Goal: Information Seeking & Learning: Learn about a topic

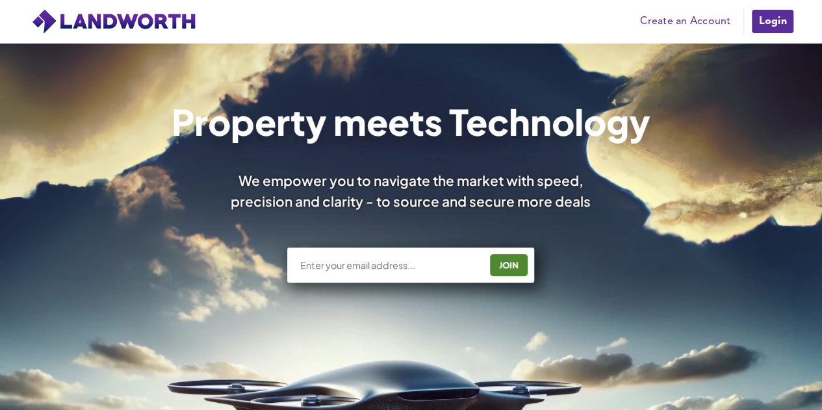
click at [400, 20] on link "Create an Account" at bounding box center [685, 22] width 103 height 20
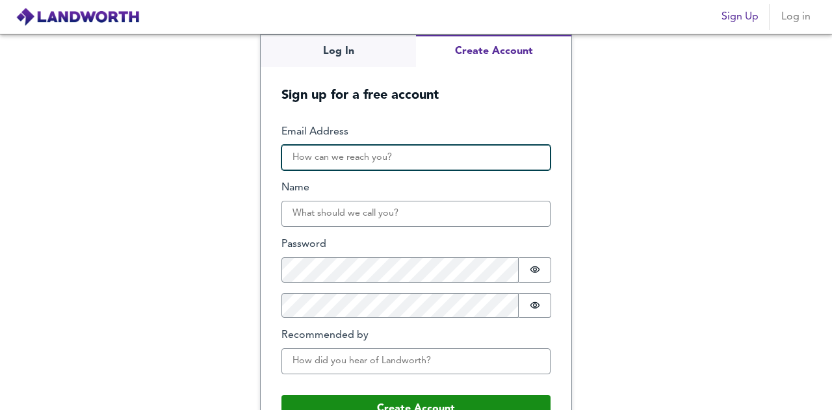
click at [404, 154] on input "Email Address" at bounding box center [415, 158] width 269 height 26
type input "info@sagehouse-properties.co.uk"
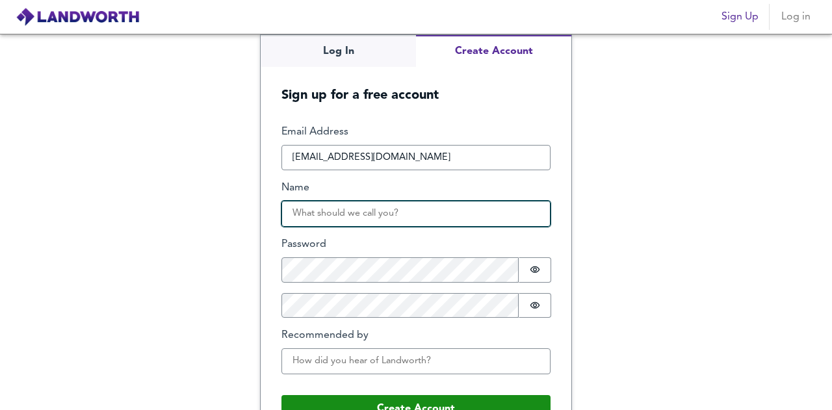
type input "Steve Giles"
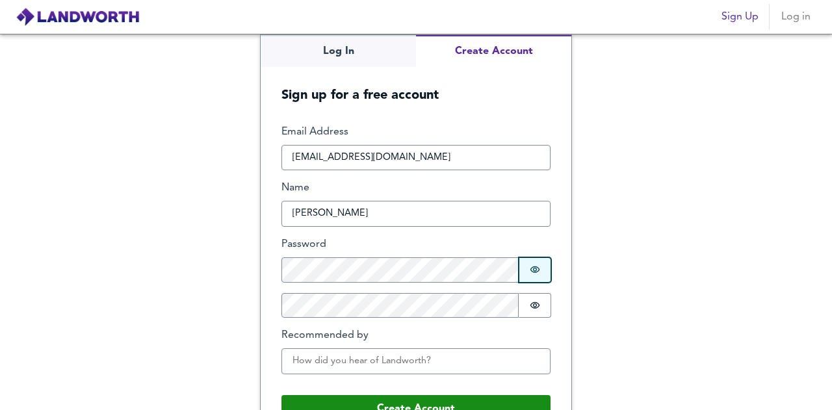
scroll to position [31, 0]
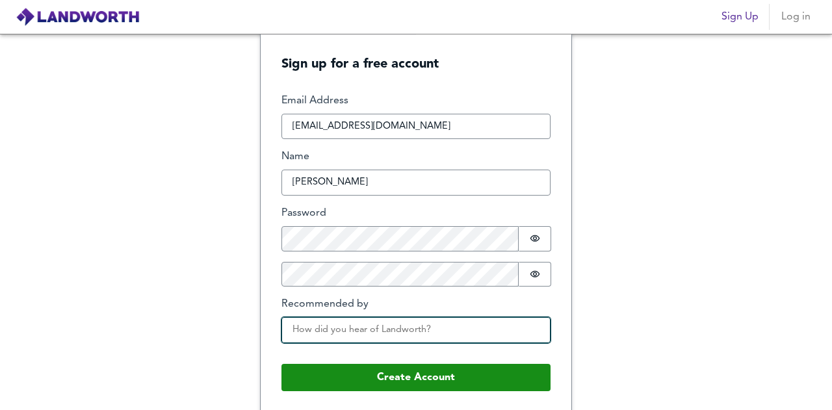
click at [419, 337] on input "Recommended by" at bounding box center [415, 330] width 269 height 26
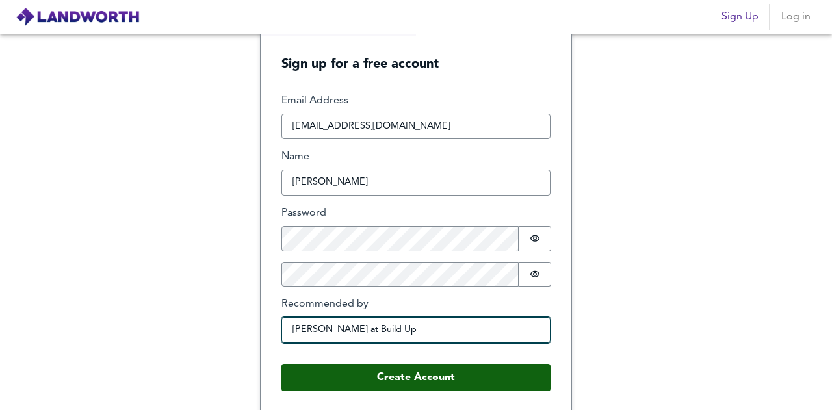
type input "Rosey Casidy at Build Up"
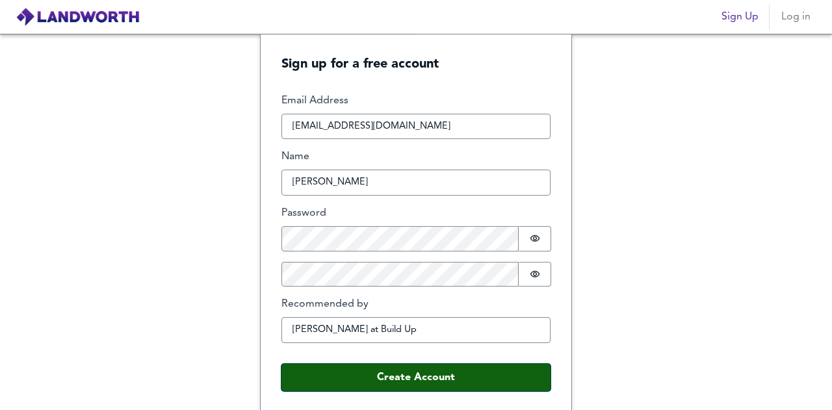
click at [408, 379] on button "Create Account" at bounding box center [415, 377] width 269 height 27
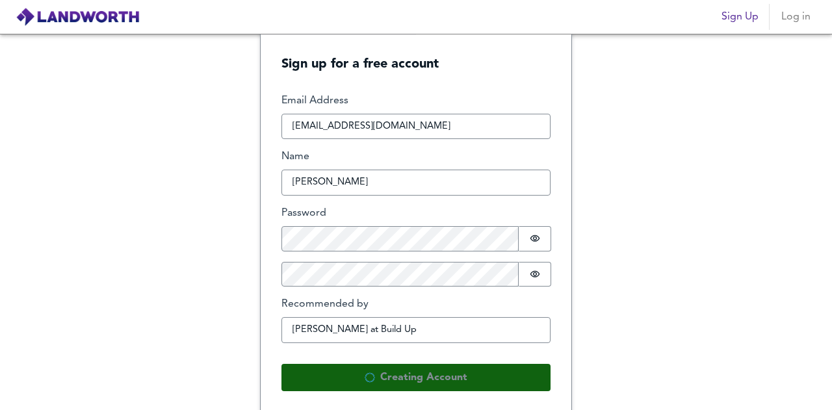
scroll to position [0, 0]
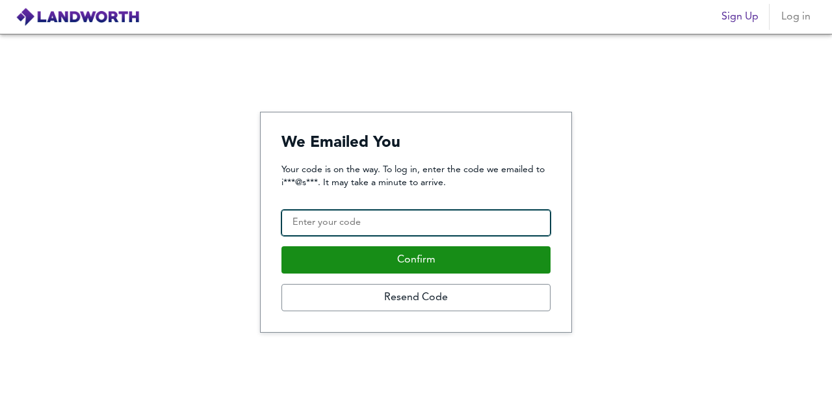
click at [395, 224] on input "Confirmation Code" at bounding box center [415, 223] width 269 height 26
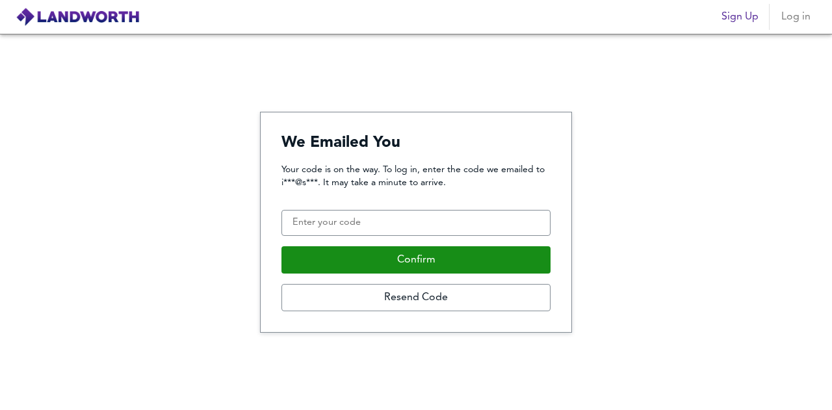
click at [375, 237] on div "Your code is on the way. To log in, enter the code we emailed to i***@s***. It …" at bounding box center [415, 237] width 269 height 148
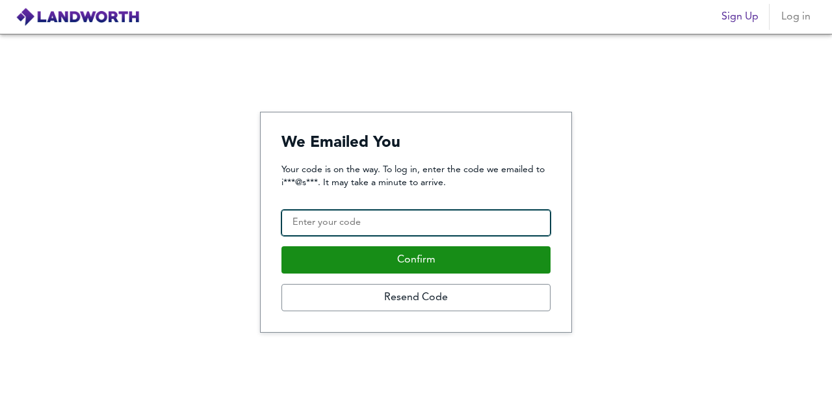
paste input "913257"
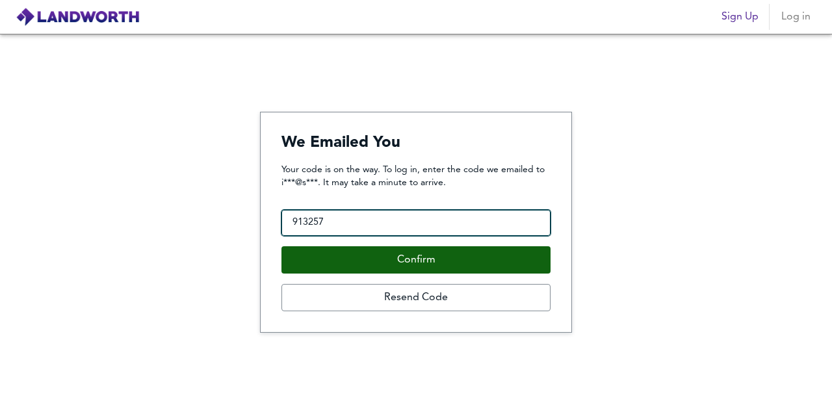
type input "913257"
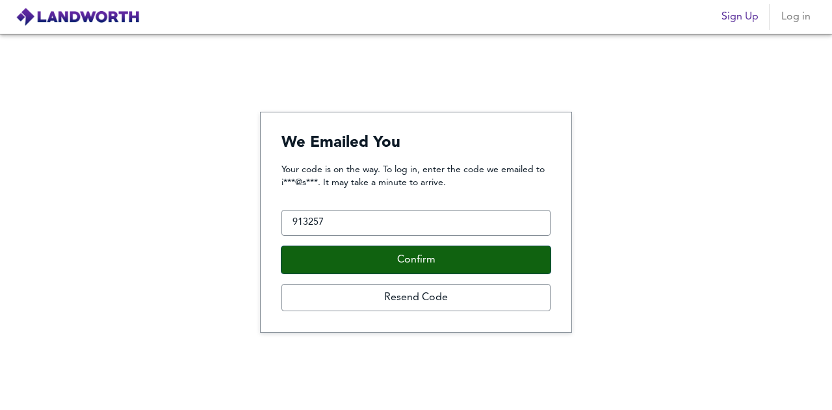
click at [384, 267] on button "Confirm" at bounding box center [415, 259] width 269 height 27
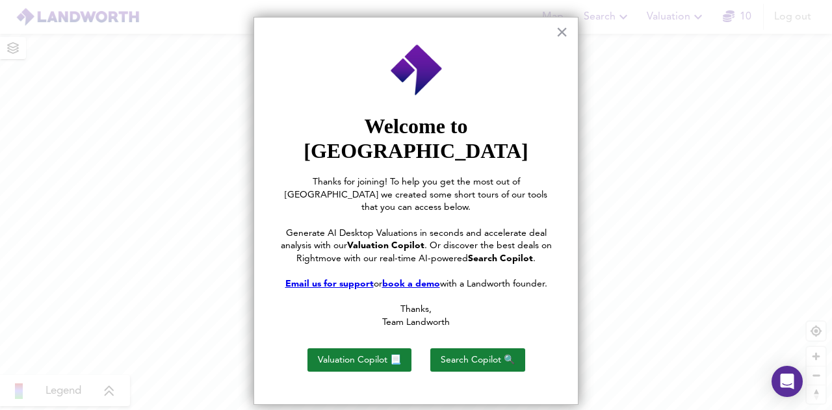
click at [697, 215] on div at bounding box center [416, 205] width 832 height 410
click at [560, 37] on button "×" at bounding box center [562, 31] width 12 height 21
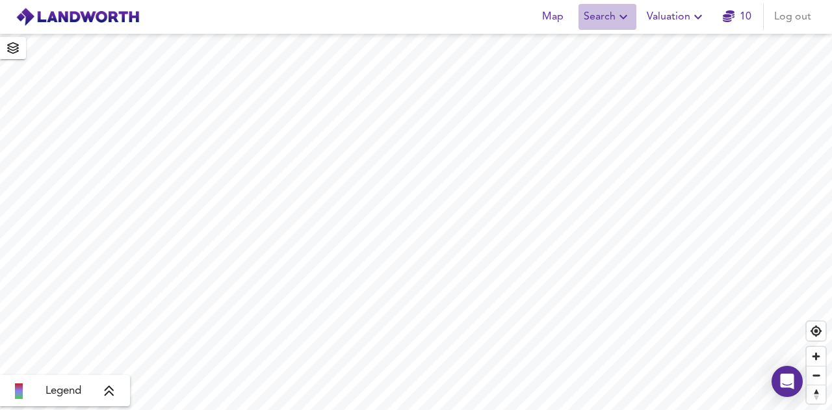
click at [608, 18] on span "Search" at bounding box center [607, 17] width 47 height 18
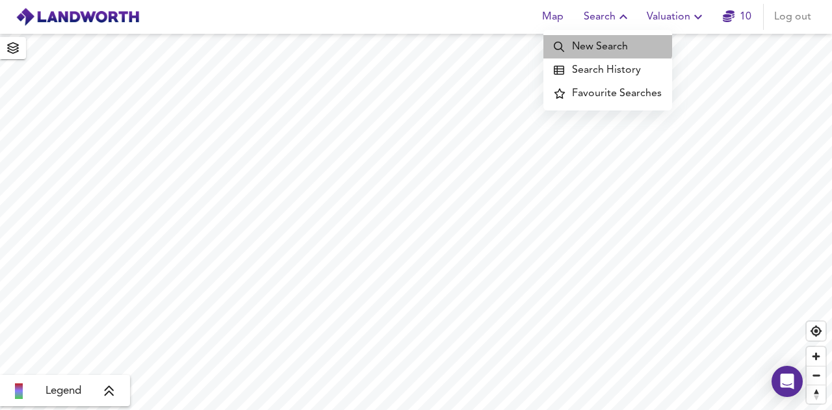
click at [606, 40] on li "New Search" at bounding box center [607, 46] width 129 height 23
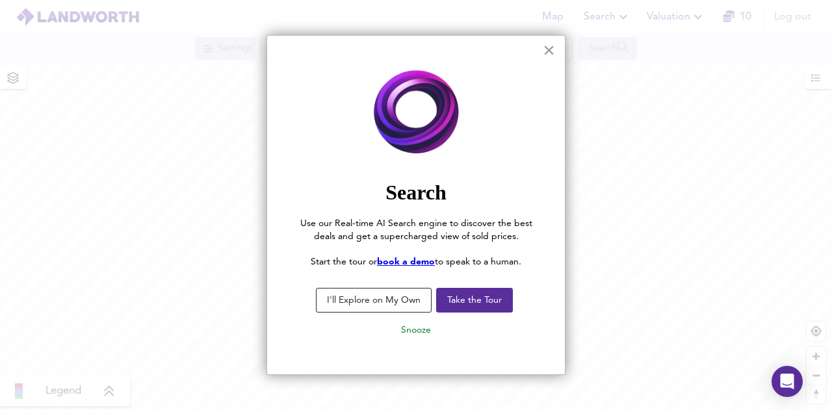
click at [389, 298] on button "I'll Explore on My Own" at bounding box center [374, 300] width 116 height 25
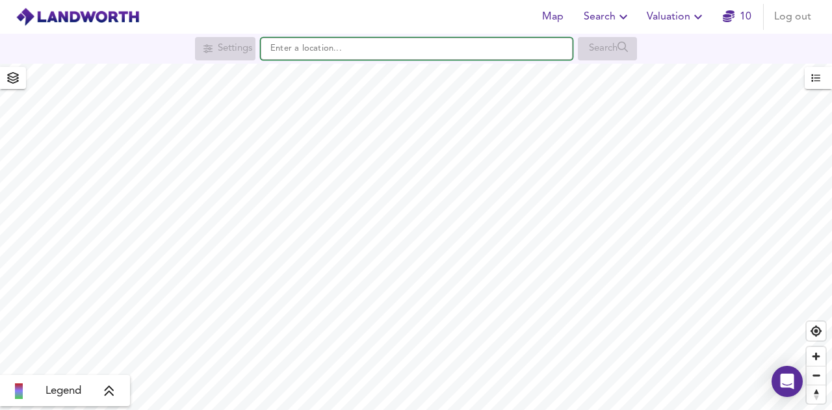
click at [335, 47] on input "text" at bounding box center [417, 49] width 312 height 22
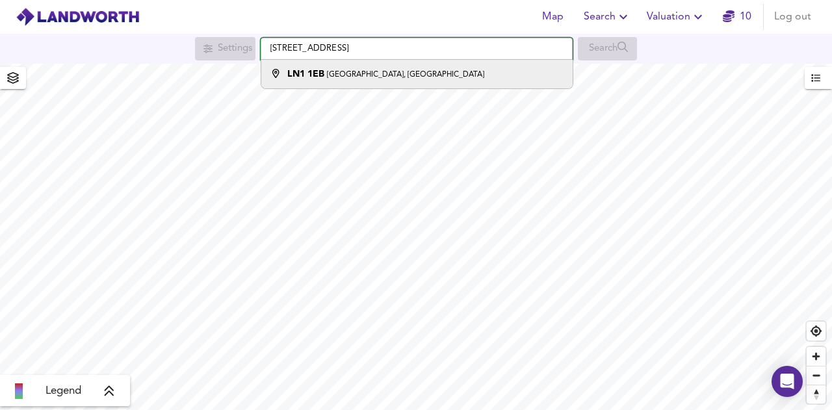
click at [269, 47] on input "Albion Crescent, Lincoln LN1 1EB" at bounding box center [417, 49] width 312 height 22
click at [319, 71] on strong "30 Albion Crescent" at bounding box center [330, 74] width 86 height 9
type input "30 Albion Crescent, Lincoln LN1 1EE"
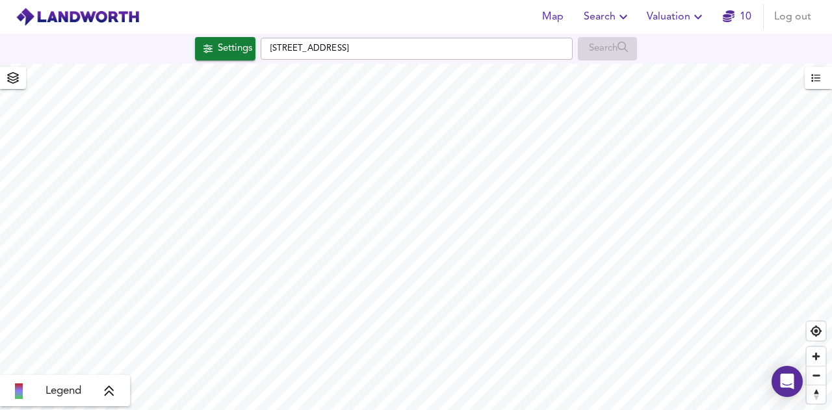
checkbox input "false"
checkbox input "true"
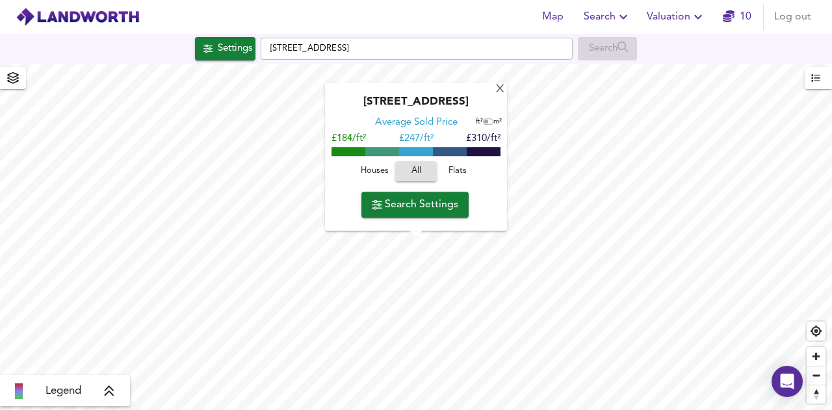
click at [411, 203] on span "Search Settings" at bounding box center [415, 205] width 86 height 18
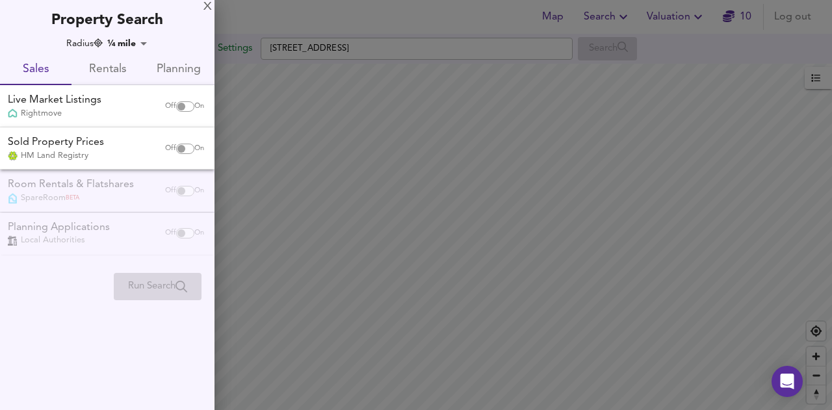
click at [60, 98] on div "Live Market Listings" at bounding box center [55, 100] width 94 height 15
checkbox input "true"
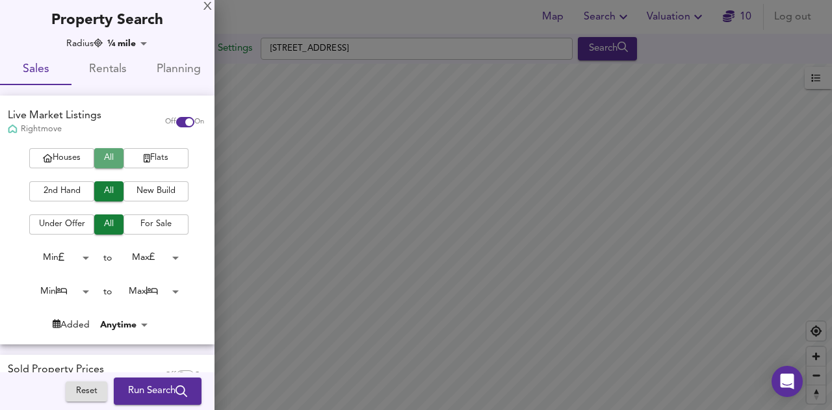
click at [109, 154] on span "All" at bounding box center [109, 158] width 16 height 15
click at [85, 287] on body "Map Search Valuation 10 Log out Settings 30 Albion Crescent, Lincoln LN1 1EE Se…" at bounding box center [416, 205] width 832 height 410
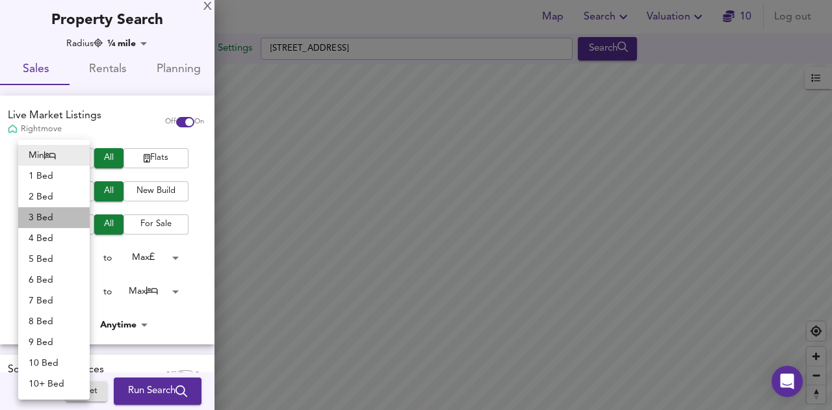
click at [53, 220] on li "3 Bed" at bounding box center [54, 217] width 72 height 21
type input "3"
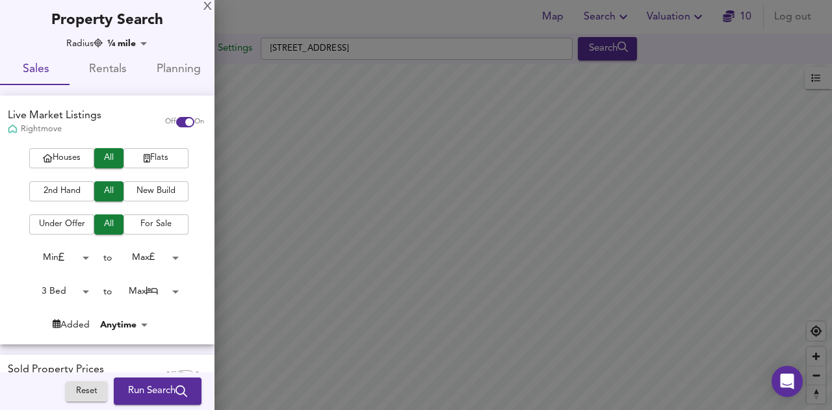
click at [166, 289] on body "Map Search Valuation 10 Log out Settings 30 Albion Crescent, Lincoln LN1 1EE Se…" at bounding box center [416, 205] width 832 height 410
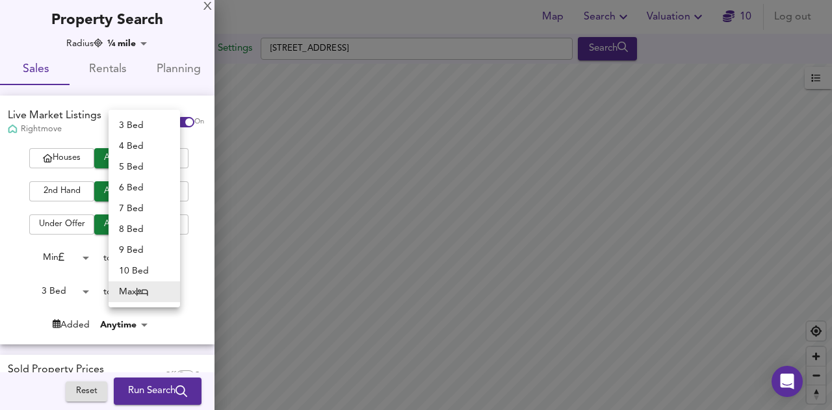
click at [153, 138] on li "4 Bed" at bounding box center [145, 146] width 72 height 21
type input "4"
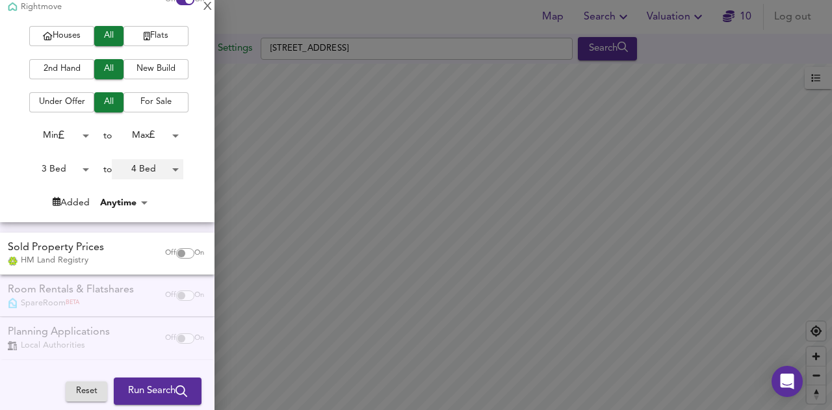
scroll to position [57, 0]
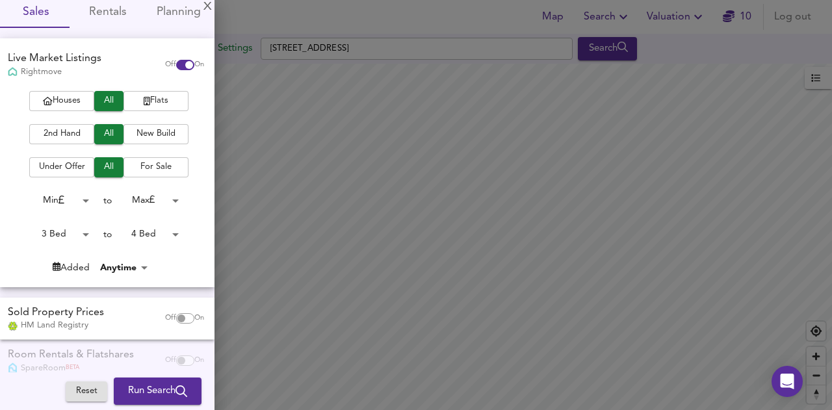
click at [134, 382] on button "Run Search" at bounding box center [158, 391] width 88 height 27
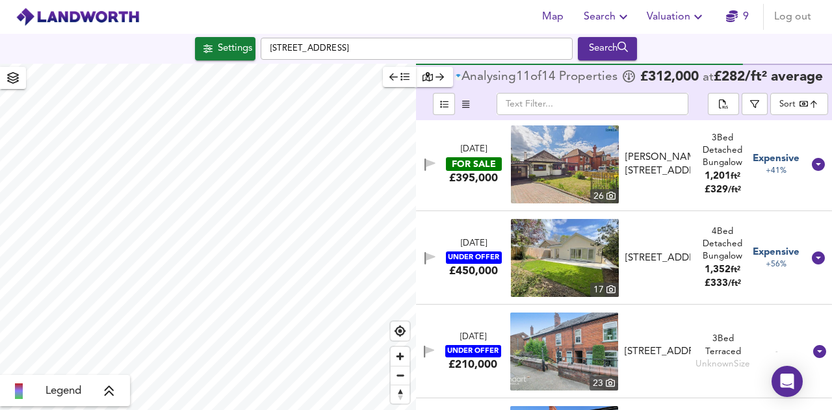
scroll to position [751, 0]
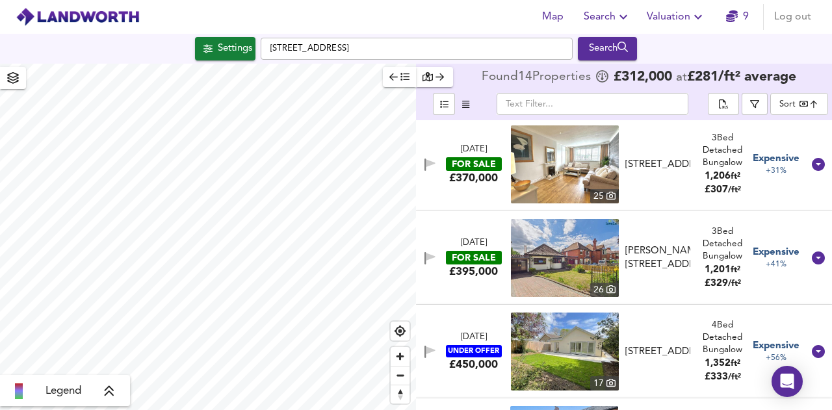
click at [602, 348] on img at bounding box center [565, 352] width 108 height 78
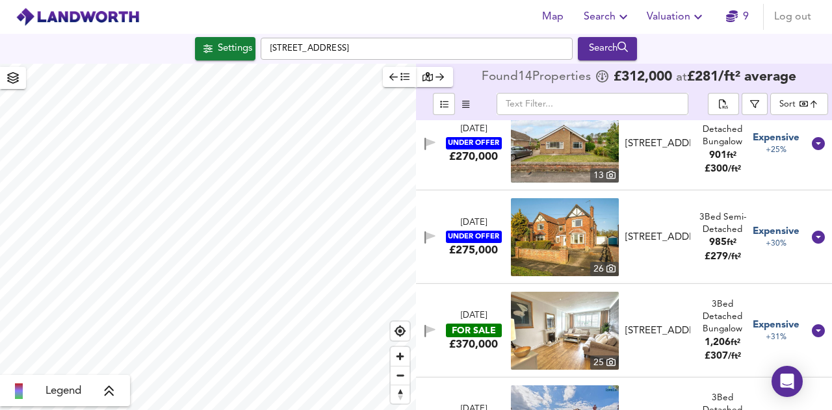
scroll to position [650, 0]
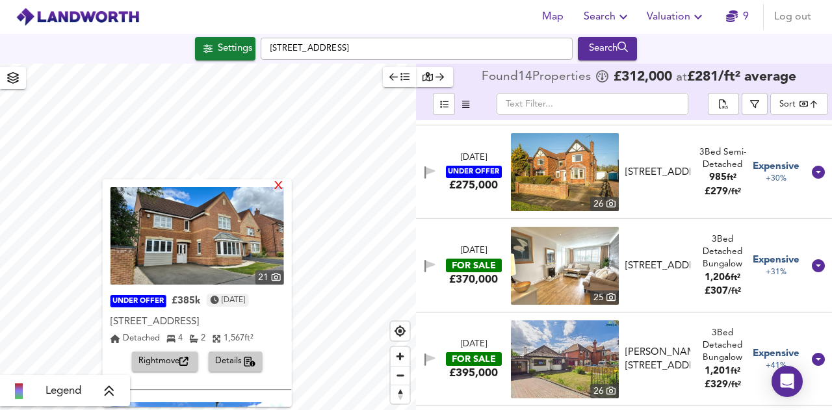
click at [281, 183] on div "X" at bounding box center [277, 187] width 11 height 12
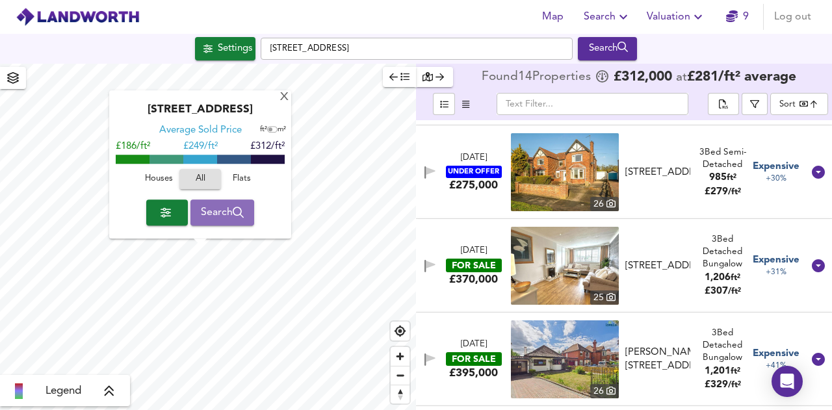
click at [216, 213] on span "Search" at bounding box center [223, 212] width 44 height 18
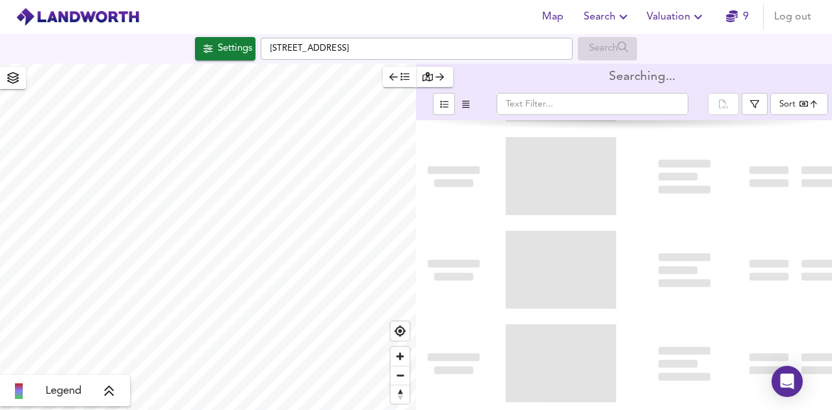
type input "bestdeal"
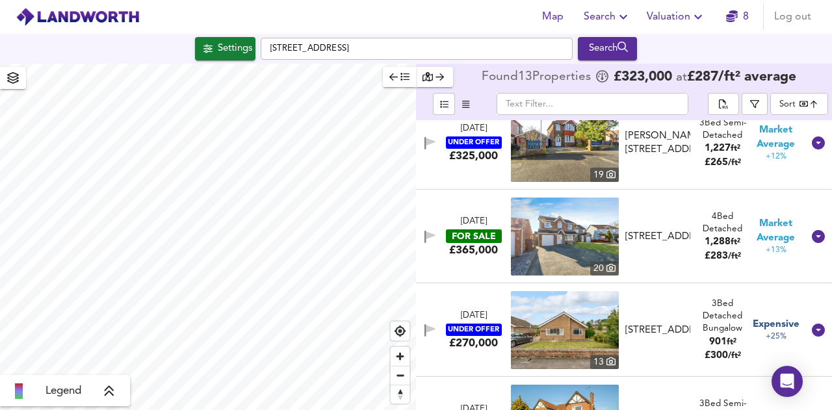
scroll to position [325, 0]
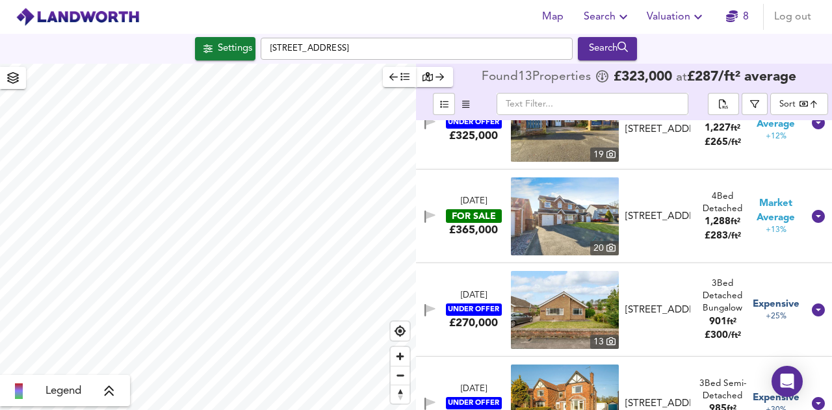
click at [698, 18] on icon "button" at bounding box center [698, 17] width 8 height 5
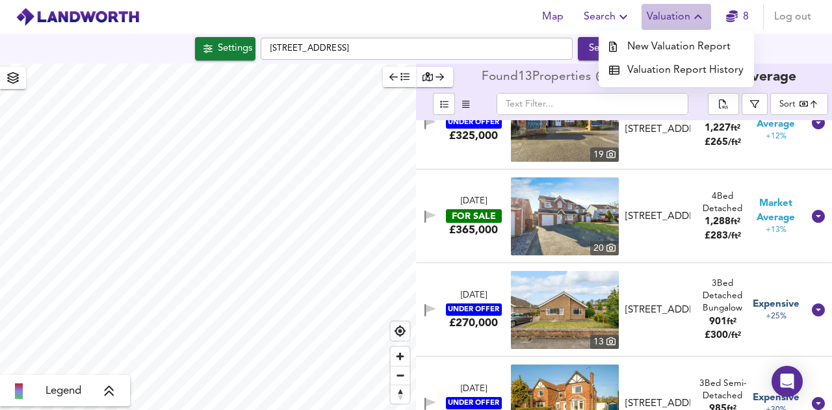
click at [698, 18] on icon "button" at bounding box center [698, 17] width 16 height 16
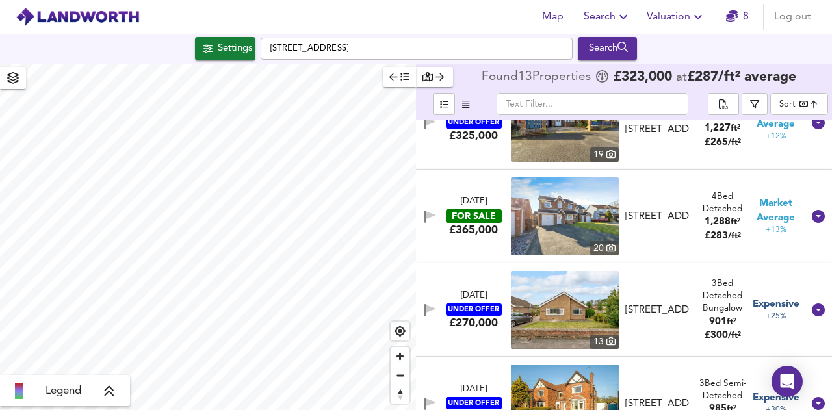
click at [732, 18] on icon "button" at bounding box center [732, 16] width 12 height 12
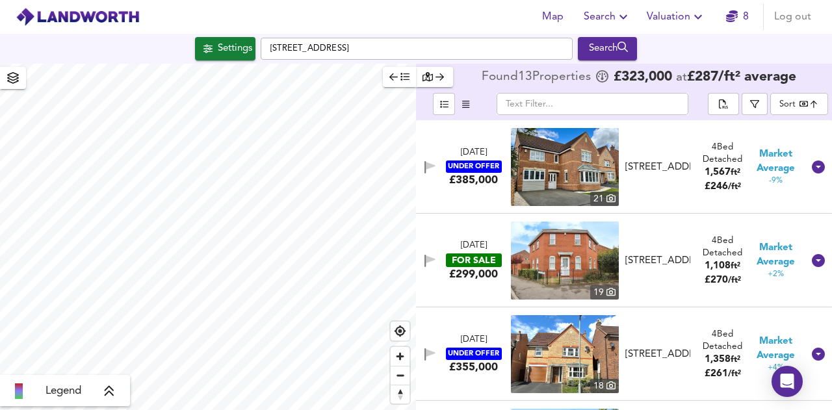
checkbox input "false"
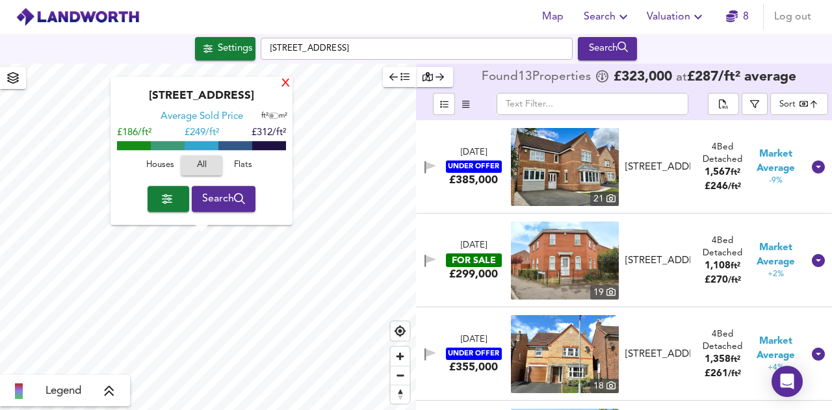
click at [286, 83] on div "X" at bounding box center [285, 84] width 11 height 12
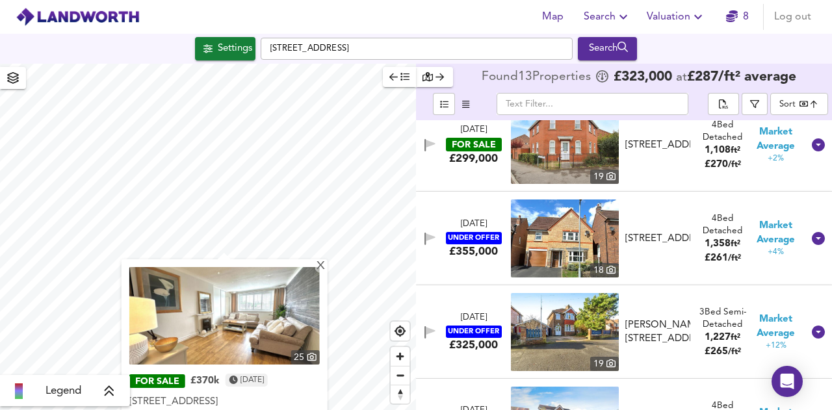
scroll to position [162, 0]
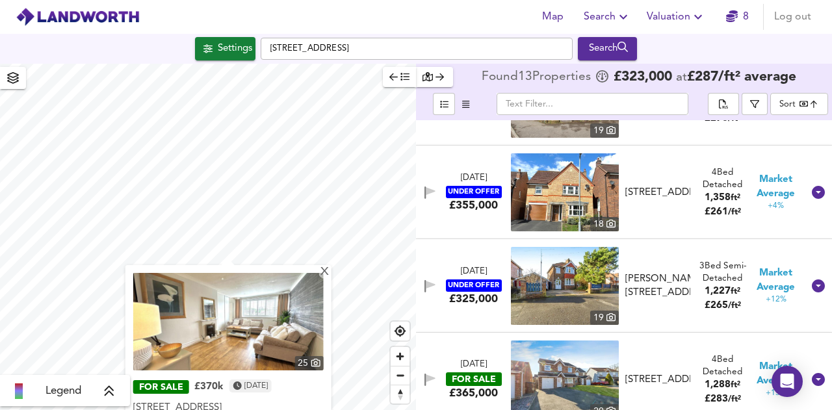
click at [242, 337] on img at bounding box center [228, 322] width 190 height 98
click at [330, 280] on div "25 FOR SALE £370k 2 months ago Albion Close, Lincoln, LN1 1ED Albion Close, Lin…" at bounding box center [228, 365] width 206 height 200
click at [322, 280] on img at bounding box center [228, 322] width 190 height 98
click at [807, 98] on body "Map Search Valuation 8 Log out Settings Albion Close, LN1 1ED Search X 25 FOR S…" at bounding box center [416, 205] width 832 height 410
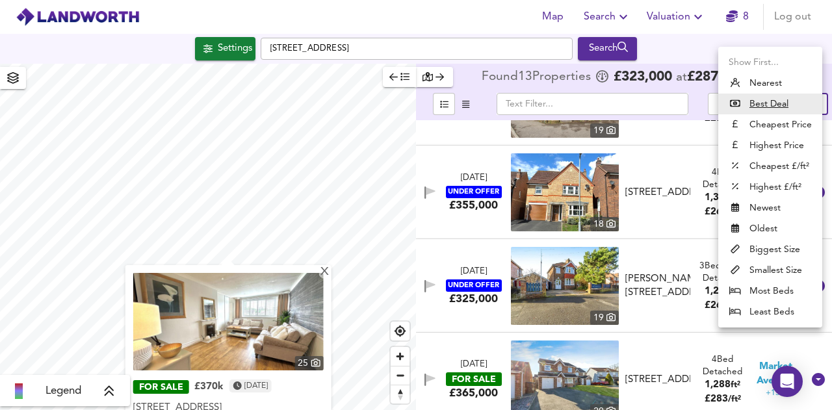
click at [761, 83] on li "Nearest" at bounding box center [770, 83] width 104 height 21
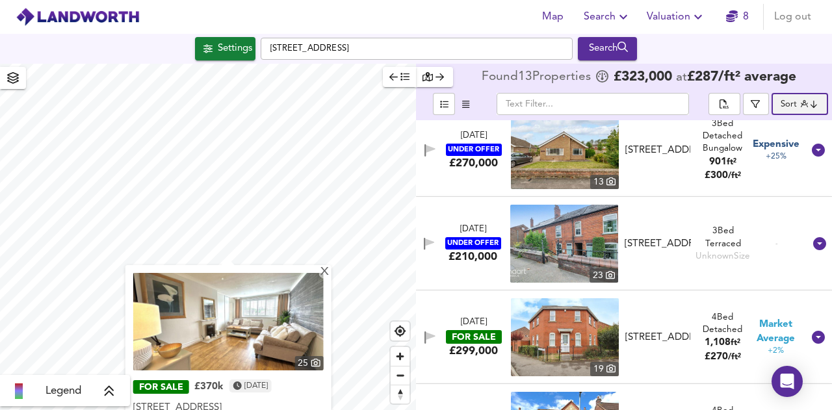
scroll to position [183, 0]
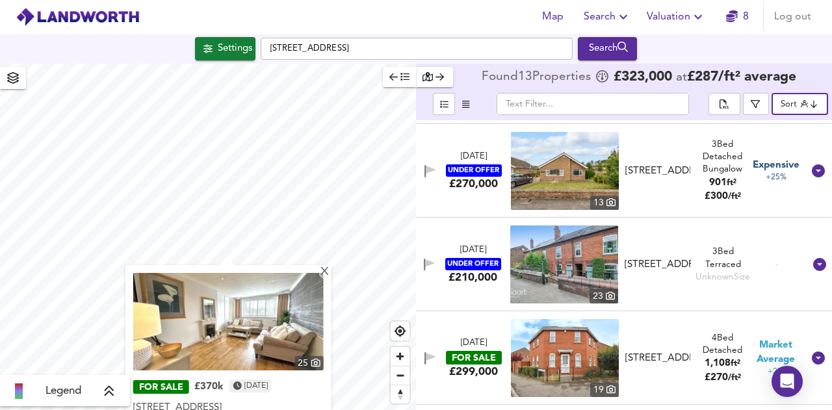
click at [822, 104] on body "Map Search Valuation 8 Log out Settings Albion Close, LN1 1ED Search X 25 FOR S…" at bounding box center [416, 205] width 832 height 410
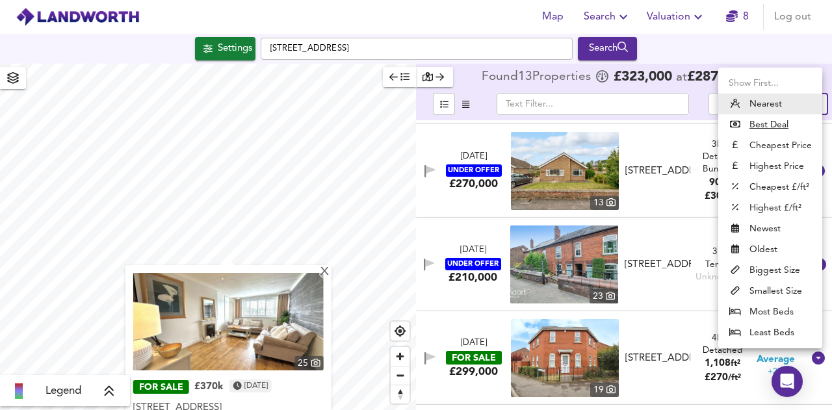
click at [780, 171] on li "Highest Price" at bounding box center [770, 166] width 104 height 21
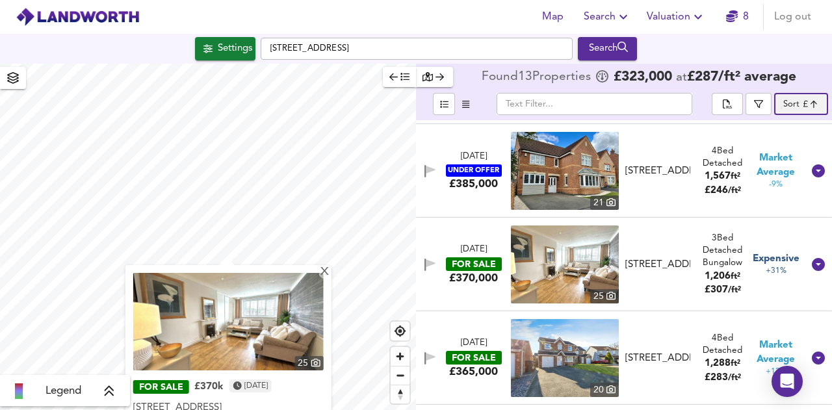
type input "expensive"
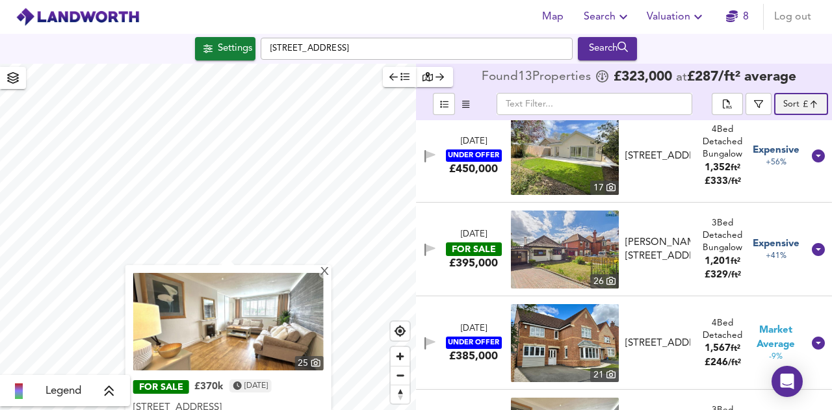
scroll to position [0, 0]
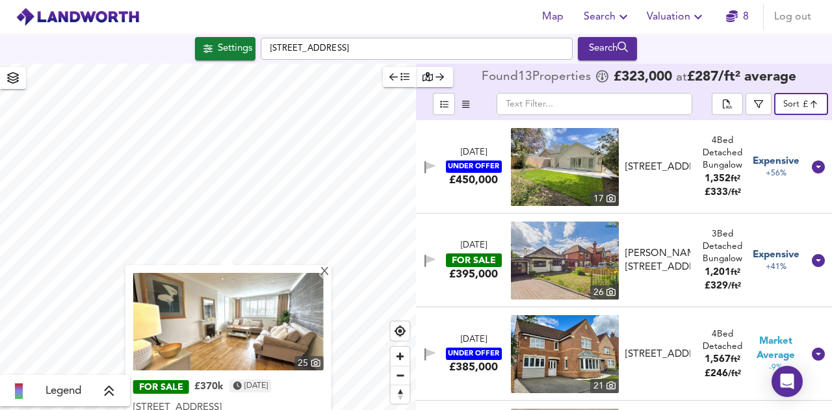
click at [811, 166] on icon at bounding box center [819, 167] width 16 height 16
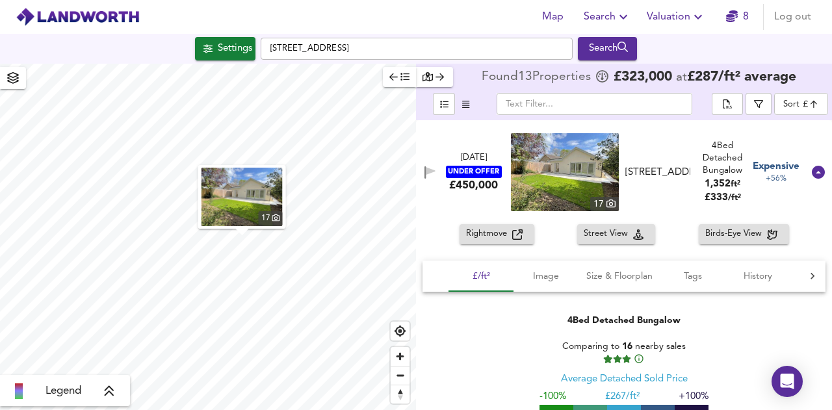
click at [803, 176] on div at bounding box center [818, 172] width 31 height 31
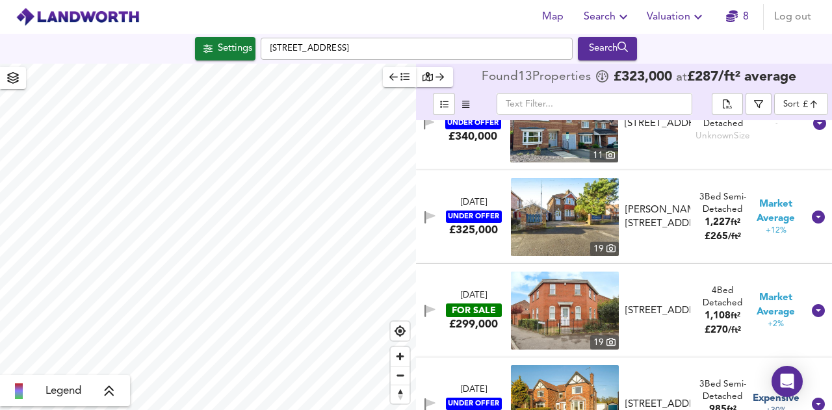
scroll to position [607, 0]
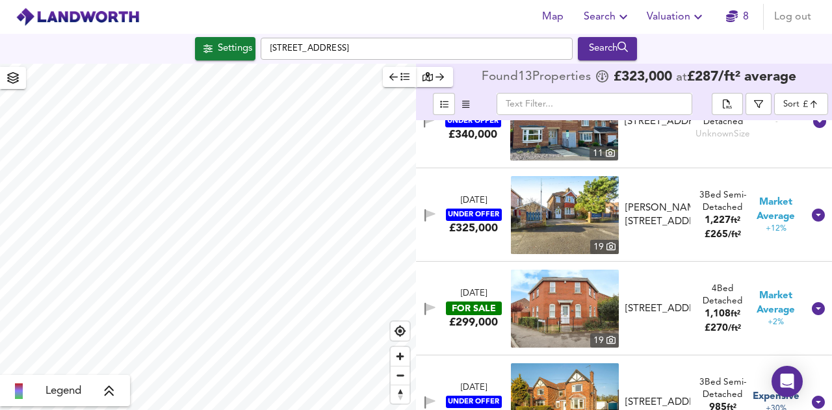
click at [737, 371] on div "22 May 2025 UNDER OFFER £275,000 26 48 Long Leys Road, Lincoln, LN1 1DR 48 Long…" at bounding box center [608, 402] width 389 height 78
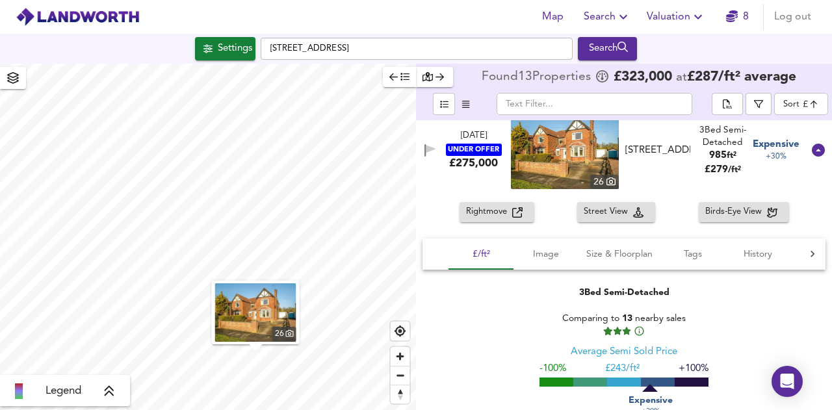
scroll to position [878, 0]
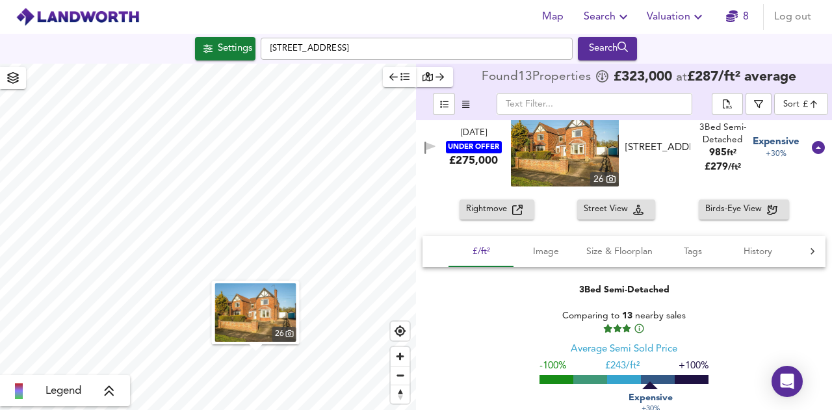
click at [436, 82] on div "button" at bounding box center [435, 77] width 24 height 15
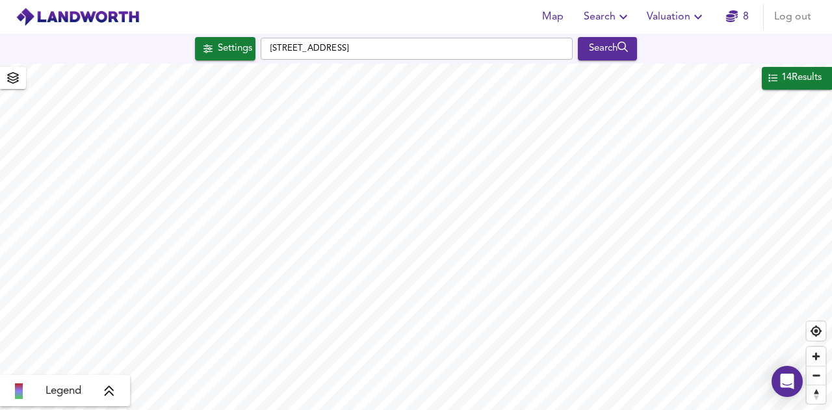
click at [789, 77] on div "14 Results" at bounding box center [801, 78] width 43 height 17
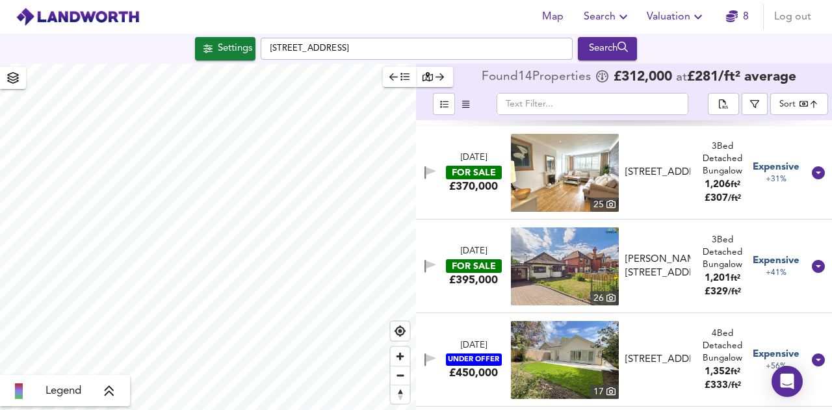
scroll to position [1026, 0]
click at [812, 171] on icon at bounding box center [818, 172] width 13 height 13
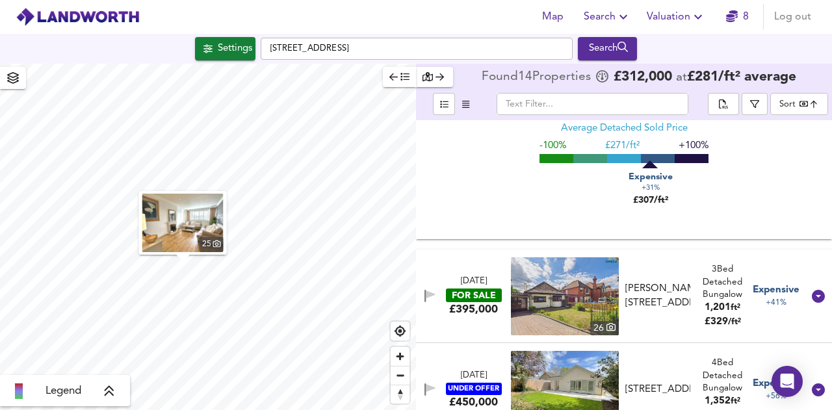
scroll to position [1156, 0]
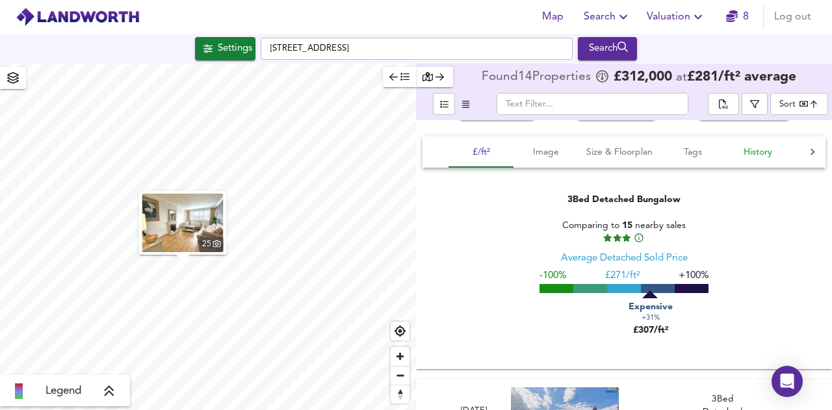
click at [767, 150] on span "History" at bounding box center [757, 152] width 49 height 16
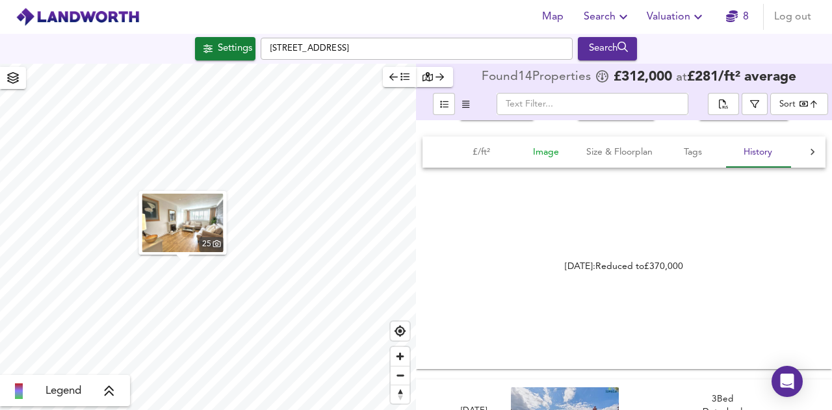
click at [541, 150] on span "Image" at bounding box center [545, 152] width 49 height 16
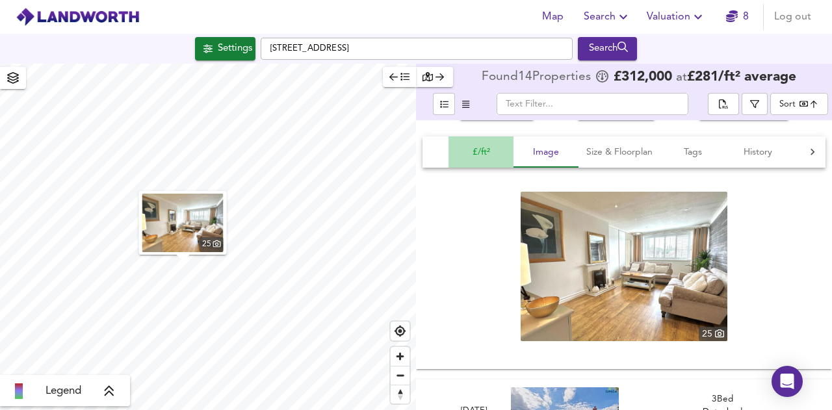
click at [484, 151] on span "£/ft²" at bounding box center [480, 152] width 49 height 16
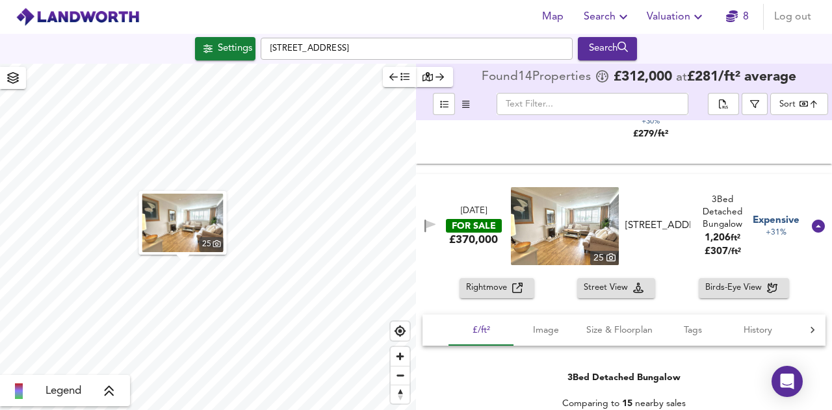
scroll to position [961, 0]
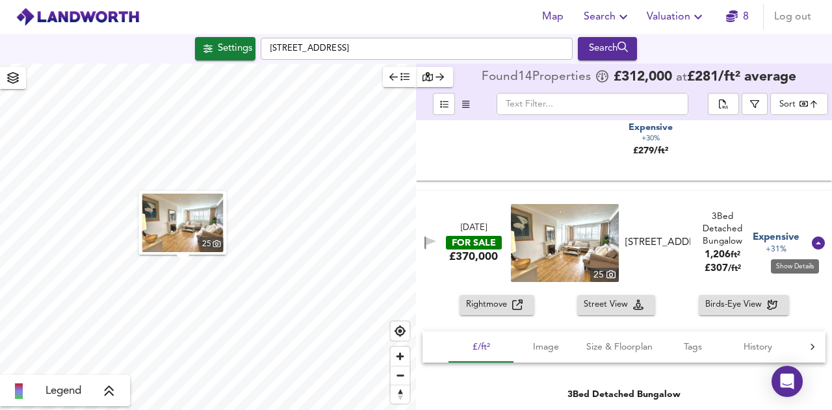
click at [812, 237] on icon at bounding box center [818, 243] width 13 height 13
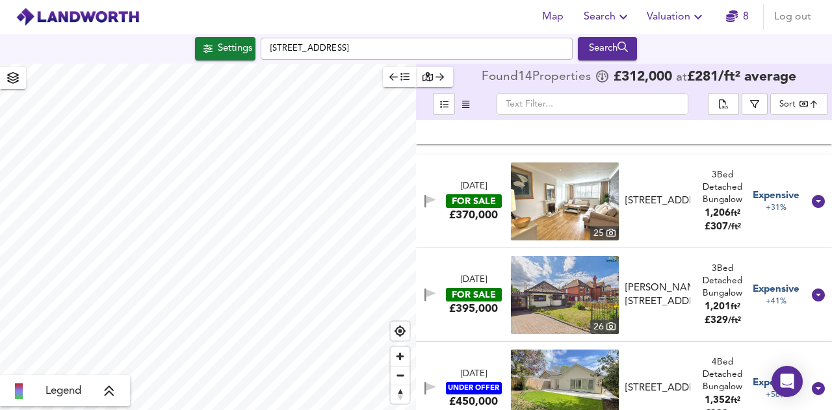
scroll to position [1026, 0]
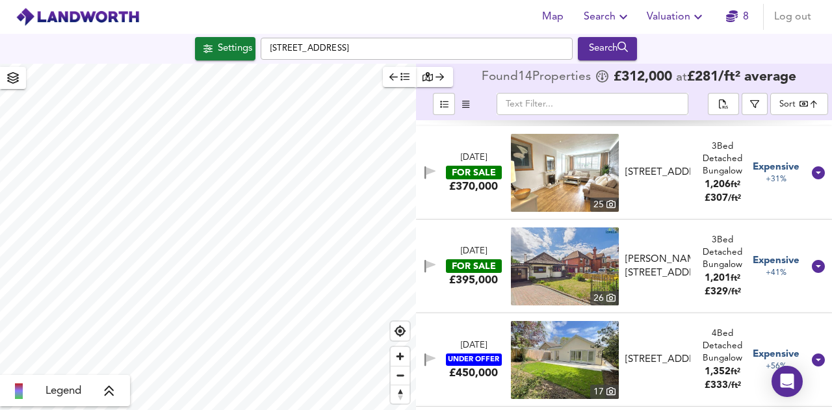
click at [107, 389] on icon at bounding box center [109, 391] width 12 height 13
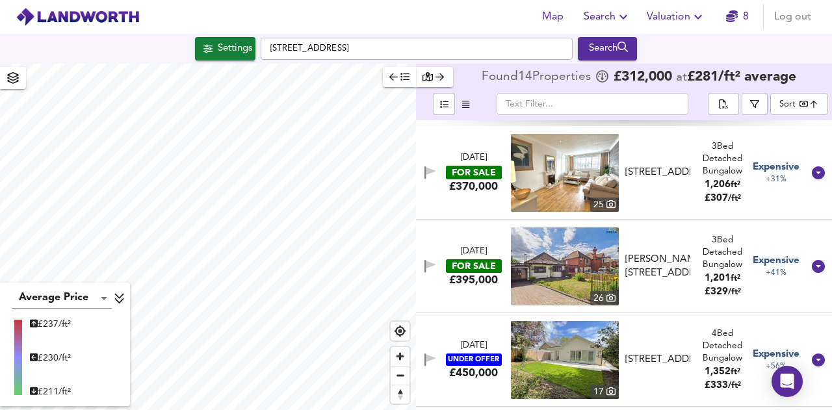
click at [122, 300] on icon at bounding box center [120, 298] width 12 height 13
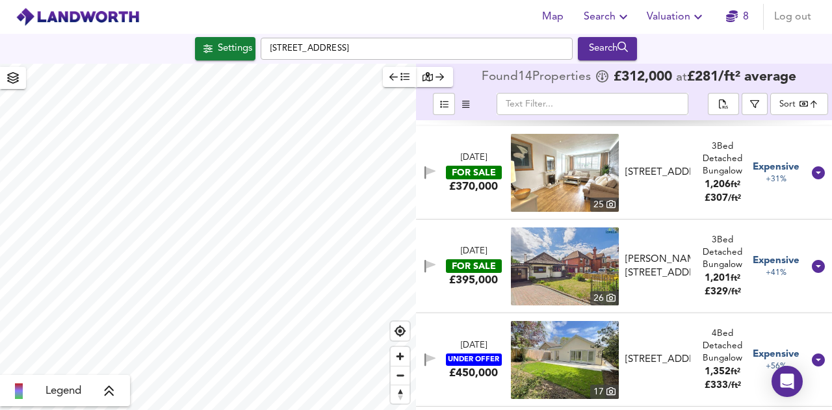
click at [14, 76] on icon "button" at bounding box center [13, 78] width 13 height 12
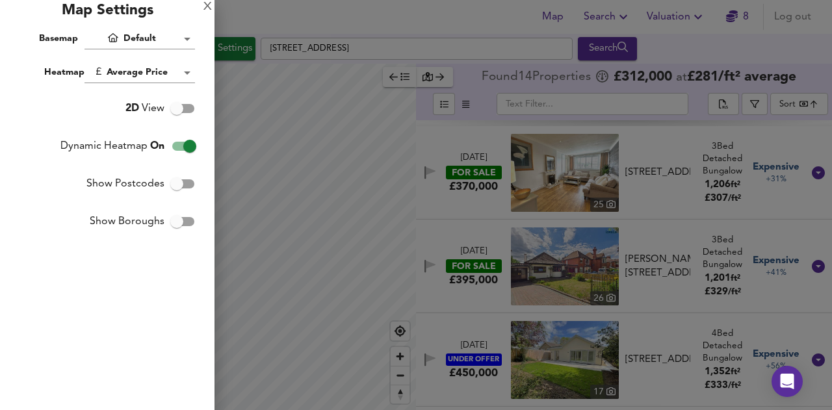
click at [187, 33] on body "Map Search Valuation 8 Log out Settings 30 Albion Crescent, Lincoln LN1 1EE Sea…" at bounding box center [416, 205] width 832 height 410
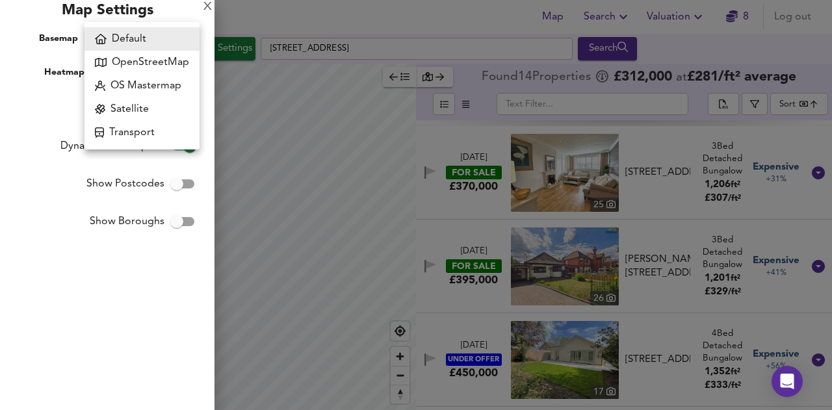
click at [153, 30] on li "Default" at bounding box center [142, 38] width 115 height 23
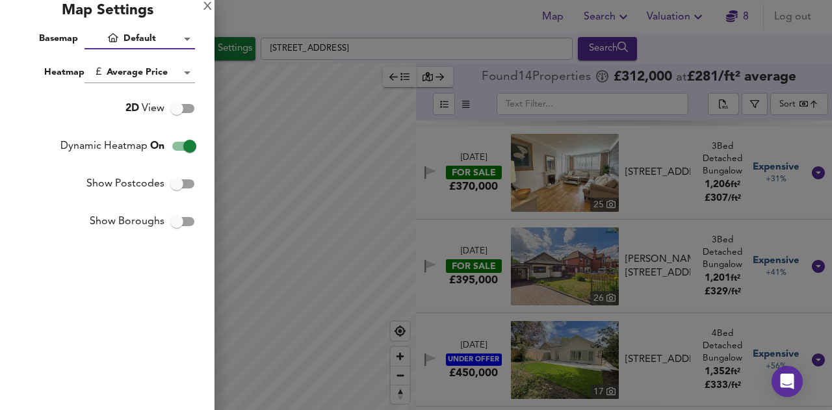
click at [174, 104] on input "2D View" at bounding box center [177, 108] width 74 height 25
checkbox input "true"
click at [202, 10] on div "Map Settings" at bounding box center [107, 14] width 215 height 29
click at [209, 10] on div "X" at bounding box center [207, 7] width 8 height 9
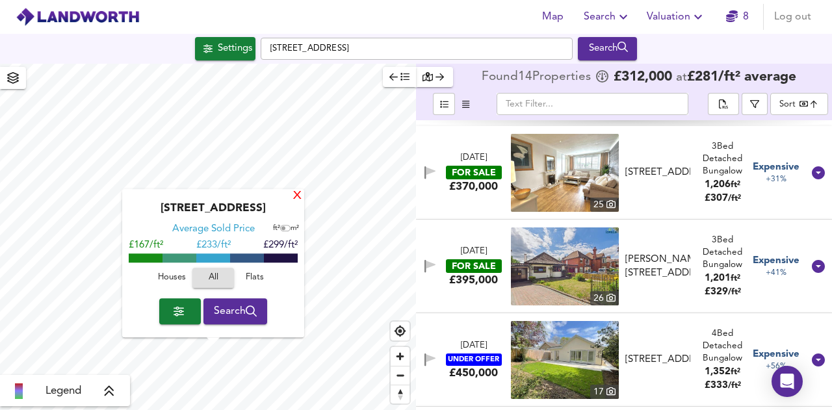
click at [298, 194] on div "X" at bounding box center [297, 196] width 11 height 12
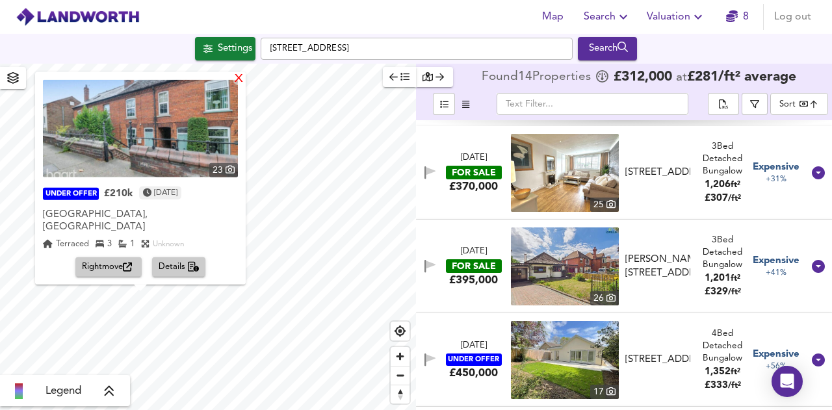
click at [233, 85] on div "X" at bounding box center [238, 79] width 11 height 12
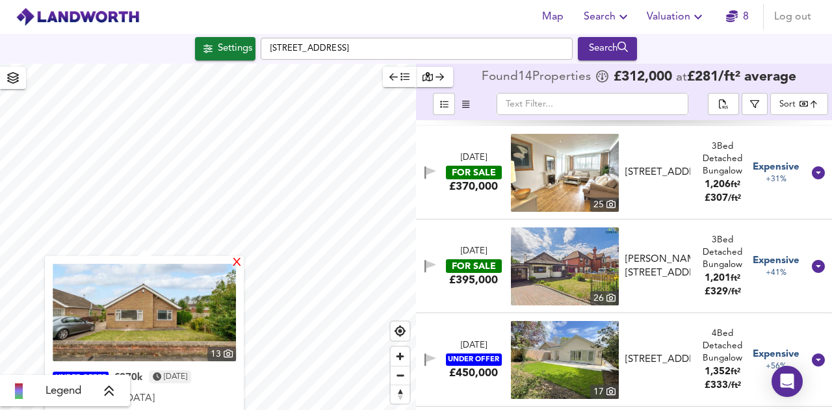
click at [237, 261] on div "X" at bounding box center [236, 263] width 11 height 12
